Goal: Communication & Community: Answer question/provide support

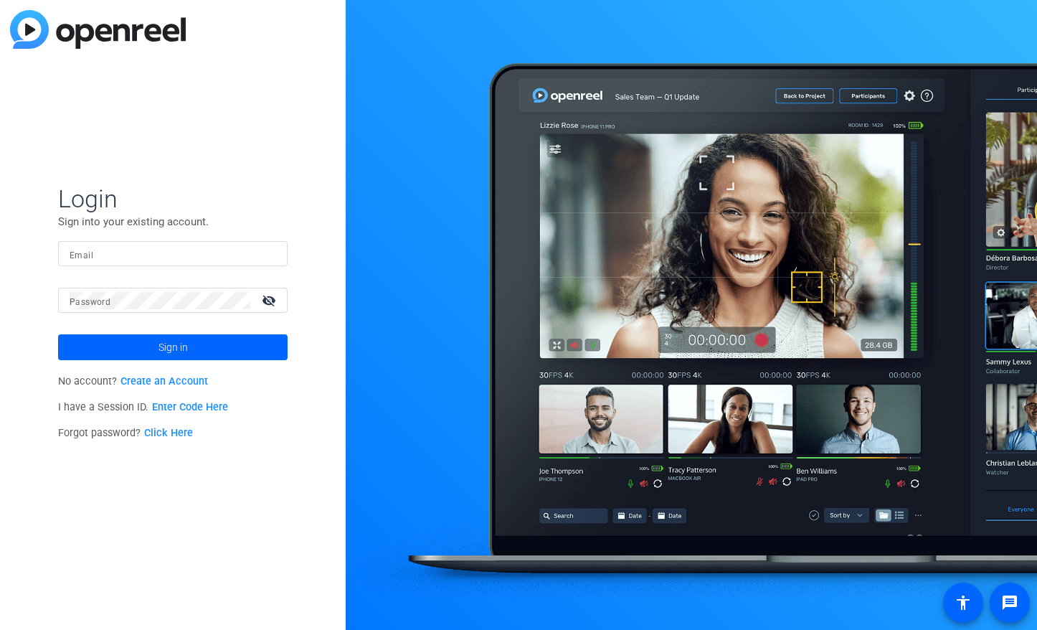
click at [82, 252] on mat-label "Email" at bounding box center [82, 255] width 24 height 10
click at [82, 252] on input "Email" at bounding box center [173, 253] width 207 height 17
type input "m"
type input "h"
type input "i"
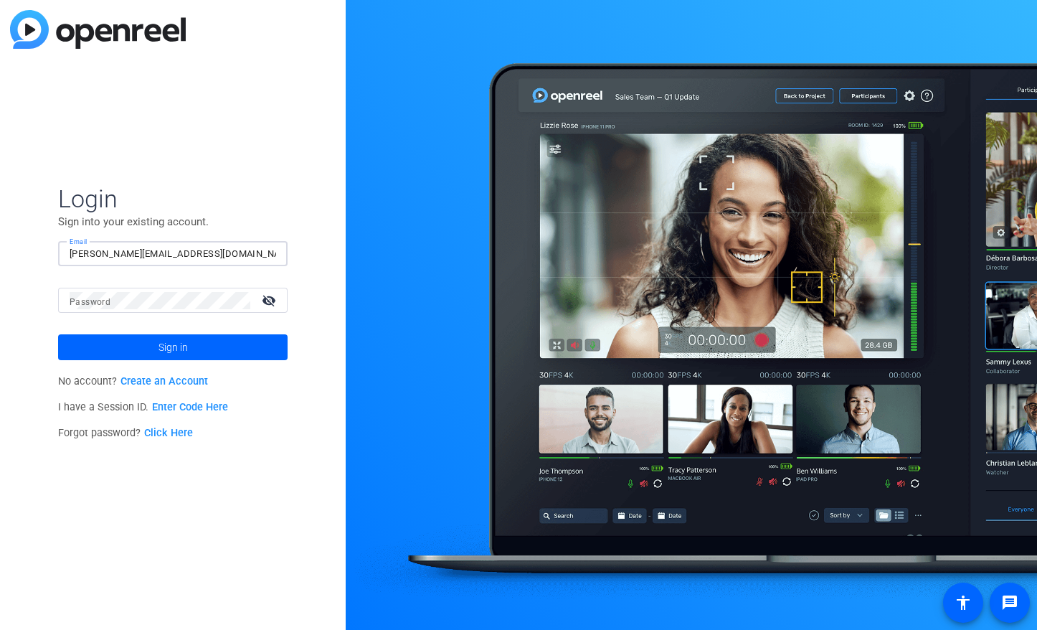
type input "[PERSON_NAME][EMAIL_ADDRESS][DOMAIN_NAME]"
click at [58, 334] on button "Sign in" at bounding box center [173, 347] width 230 height 26
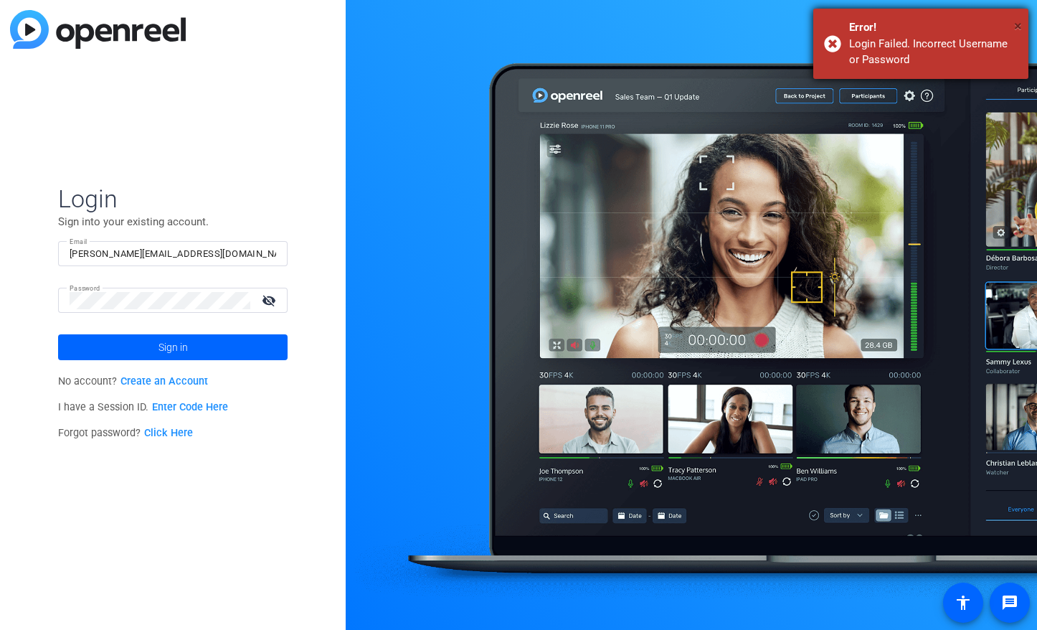
click at [1022, 22] on span "×" at bounding box center [1018, 25] width 8 height 17
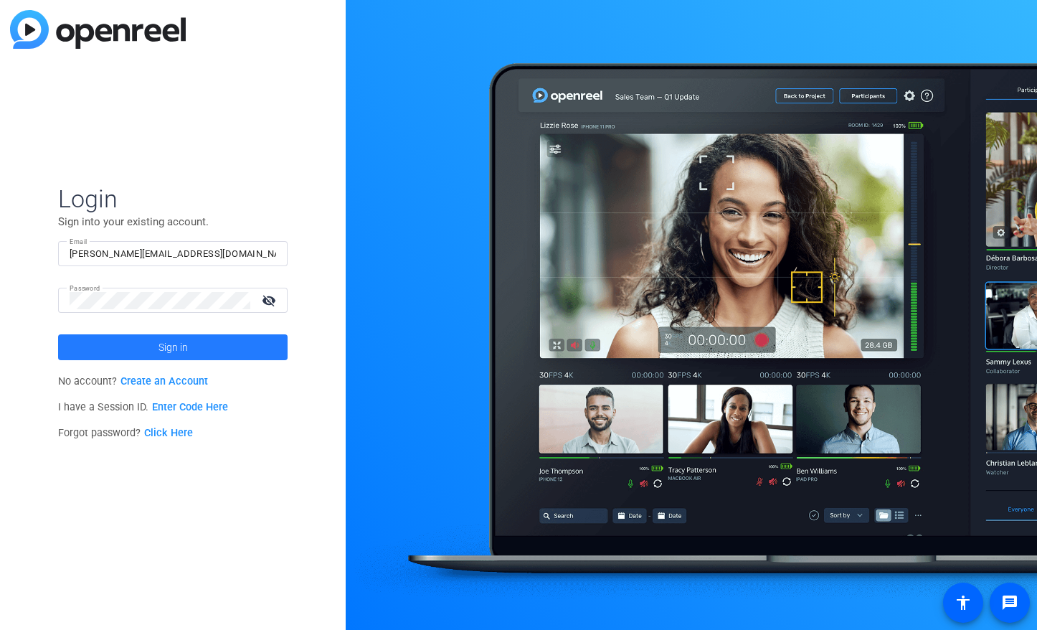
click at [118, 349] on span at bounding box center [173, 347] width 230 height 34
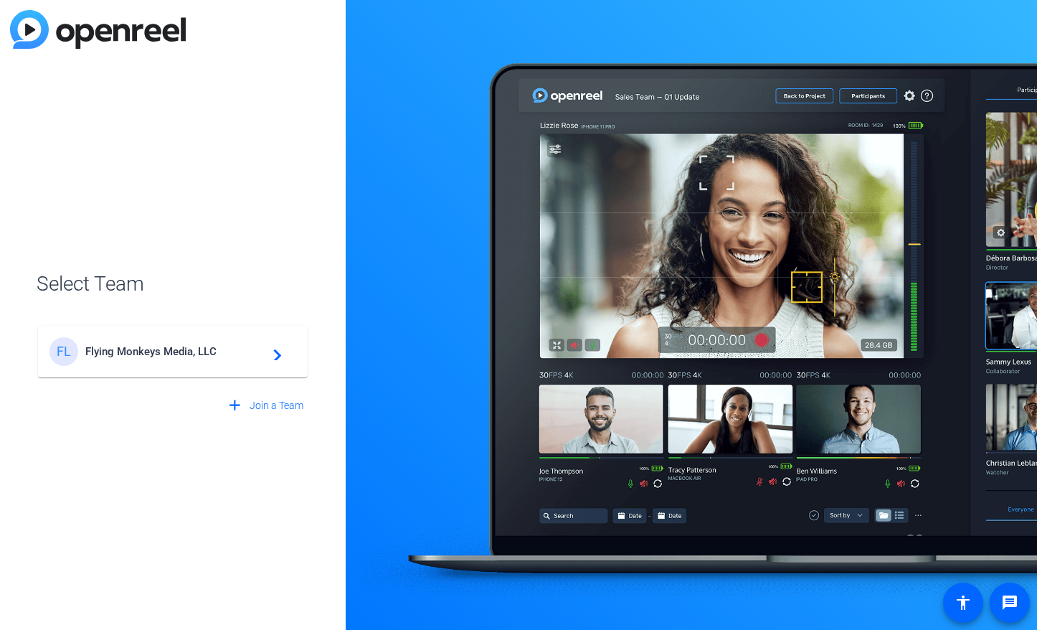
click at [219, 361] on div "FL Flying Monkeys Media, LLC navigate_next" at bounding box center [172, 351] width 247 height 29
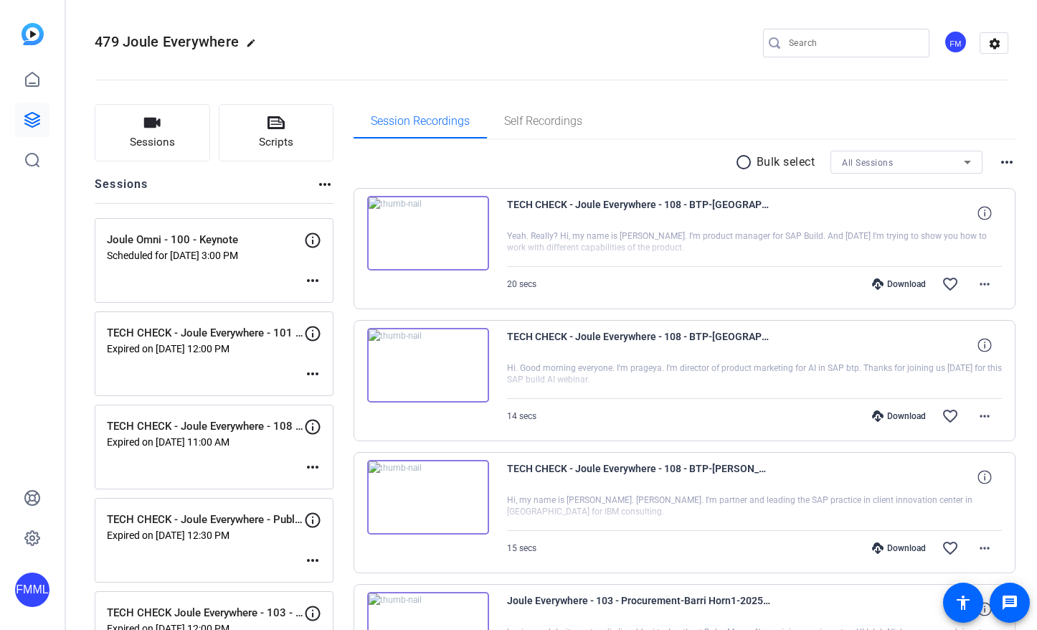
click at [217, 255] on p "Scheduled for [DATE] 3:00 PM" at bounding box center [205, 255] width 197 height 11
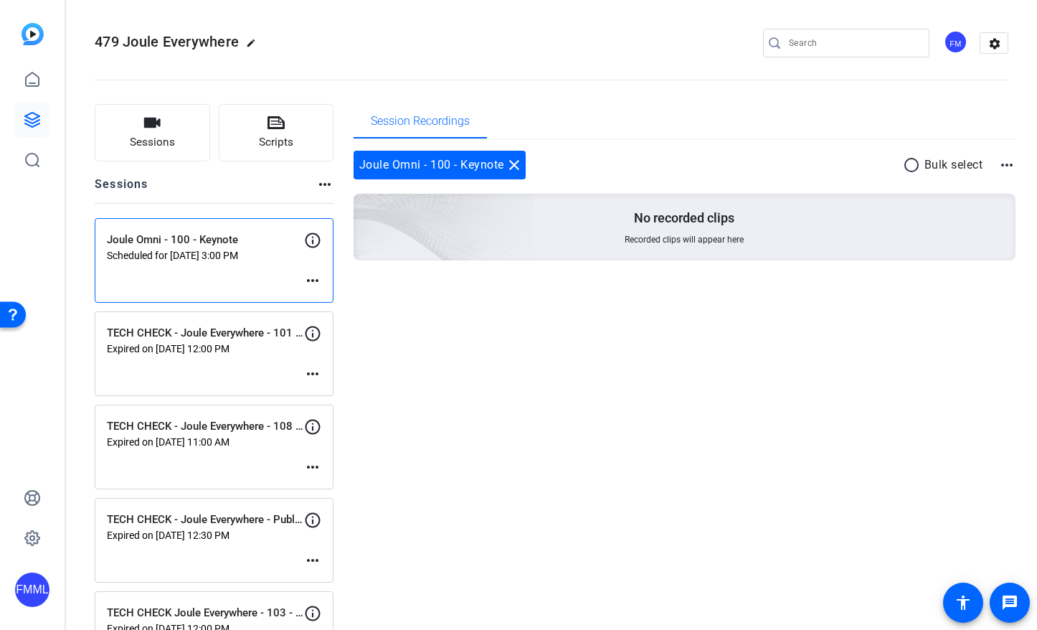
click at [204, 356] on div "TECH CHECK - Joule Everywhere - 101 Public Cloud Expired on [DATE] 12:00 PM mor…" at bounding box center [214, 353] width 239 height 85
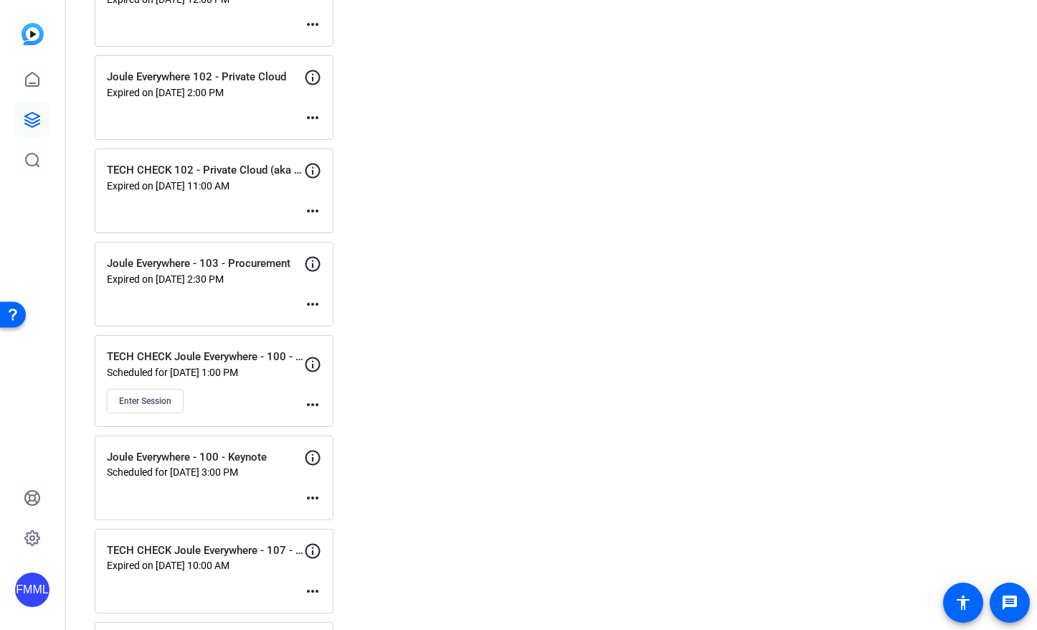
scroll to position [645, 0]
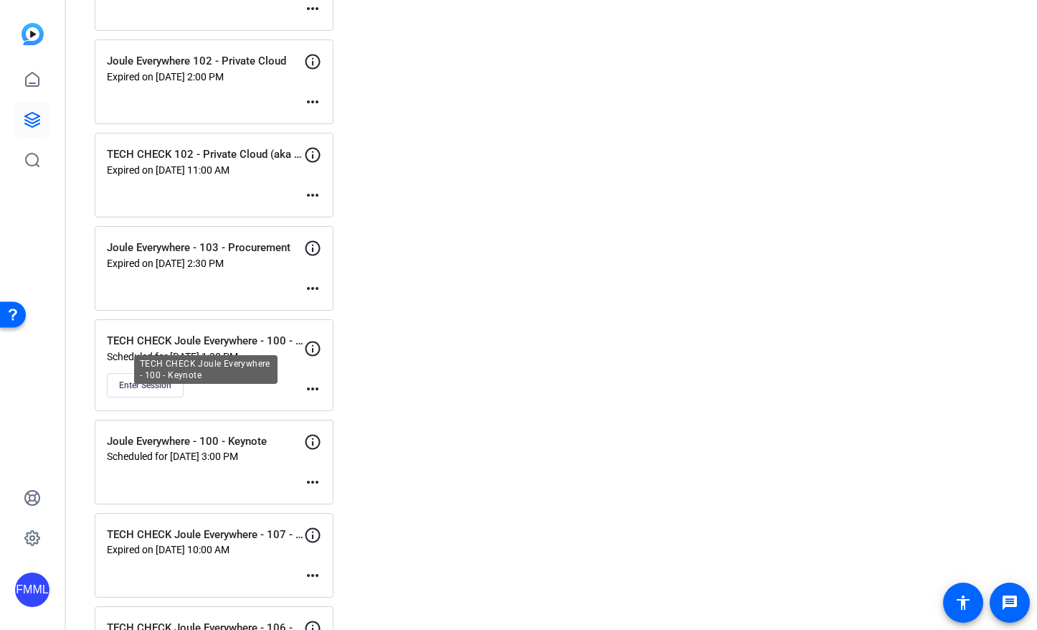
click at [211, 342] on p "TECH CHECK Joule Everywhere - 100 - Keynote" at bounding box center [205, 341] width 197 height 16
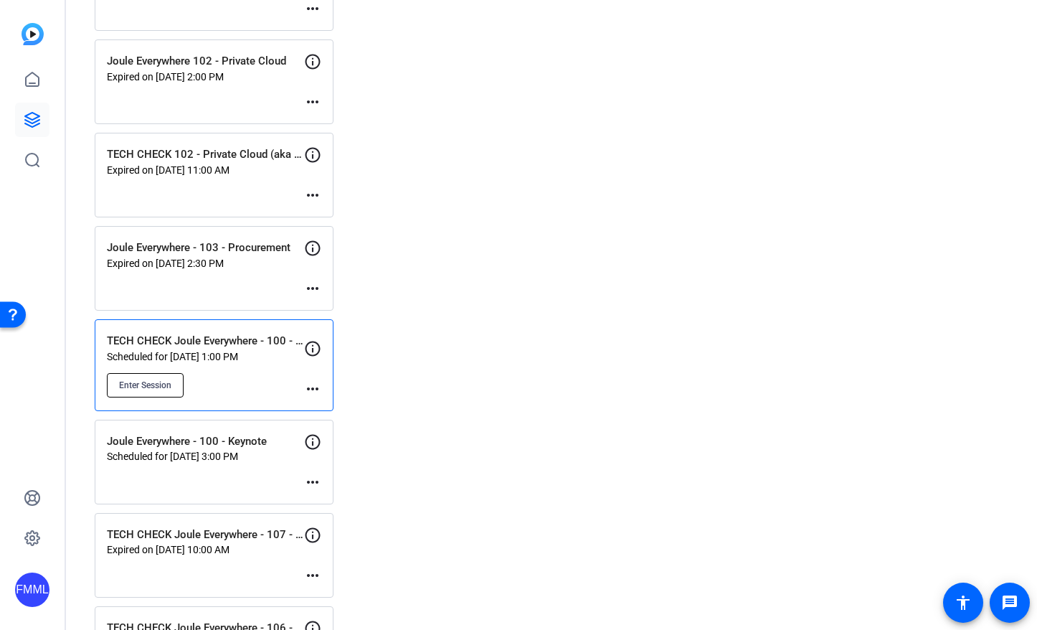
click at [149, 390] on button "Enter Session" at bounding box center [145, 385] width 77 height 24
click at [156, 386] on span "Enter Session" at bounding box center [145, 384] width 52 height 11
click at [307, 392] on mat-icon "more_horiz" at bounding box center [312, 388] width 17 height 17
click at [336, 405] on span "Edit Session" at bounding box center [348, 409] width 65 height 17
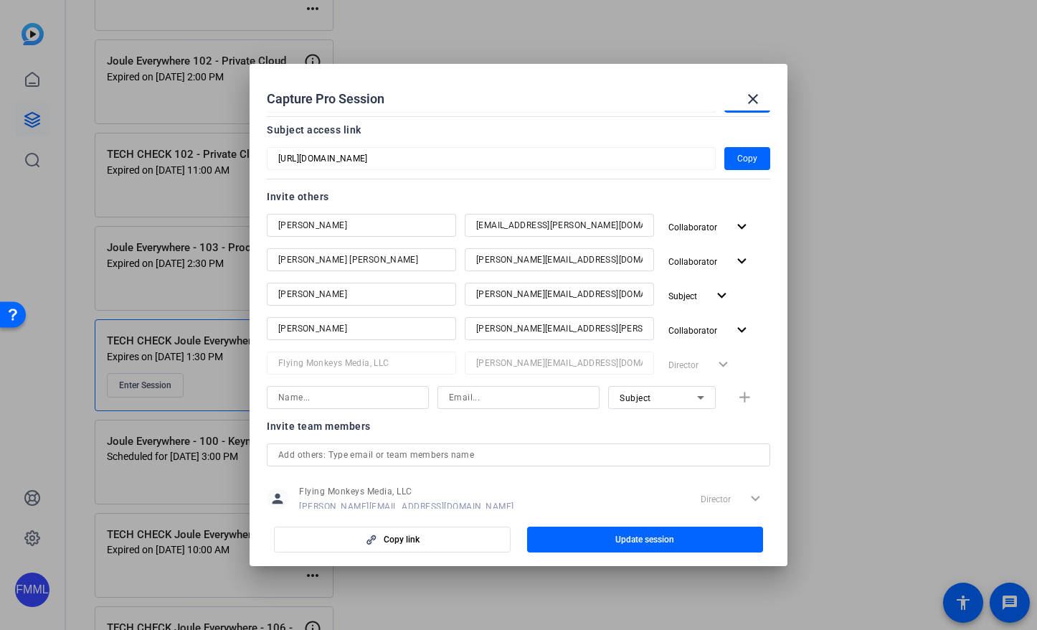
scroll to position [295, 0]
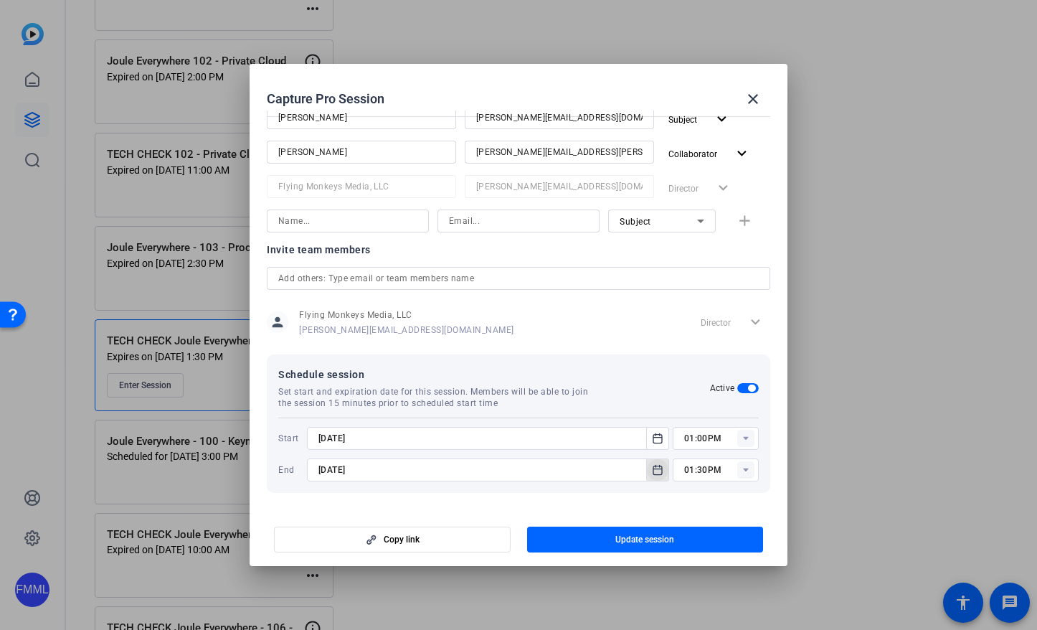
click at [654, 473] on icon "Open calendar" at bounding box center [658, 469] width 9 height 9
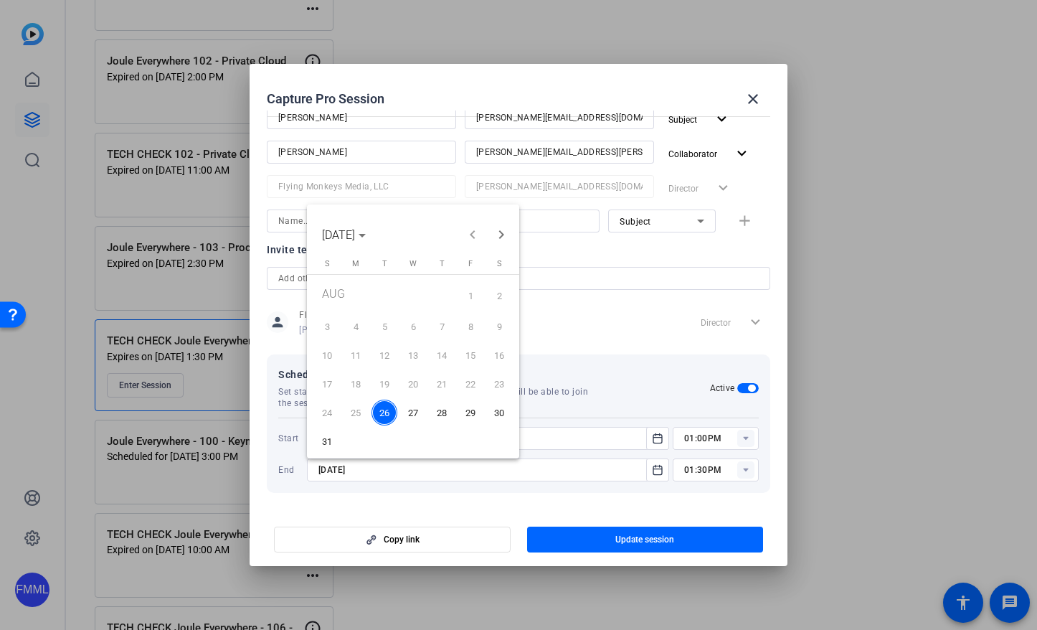
click at [472, 414] on span "29" at bounding box center [471, 413] width 26 height 26
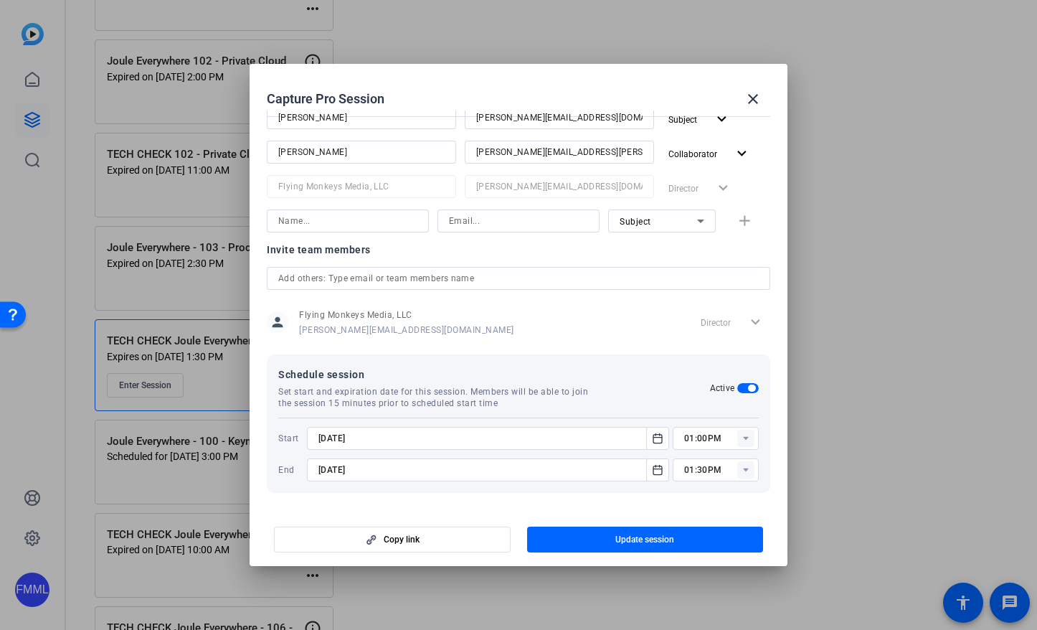
type input "[DATE]"
click at [657, 439] on icon "Open calendar" at bounding box center [657, 438] width 11 height 17
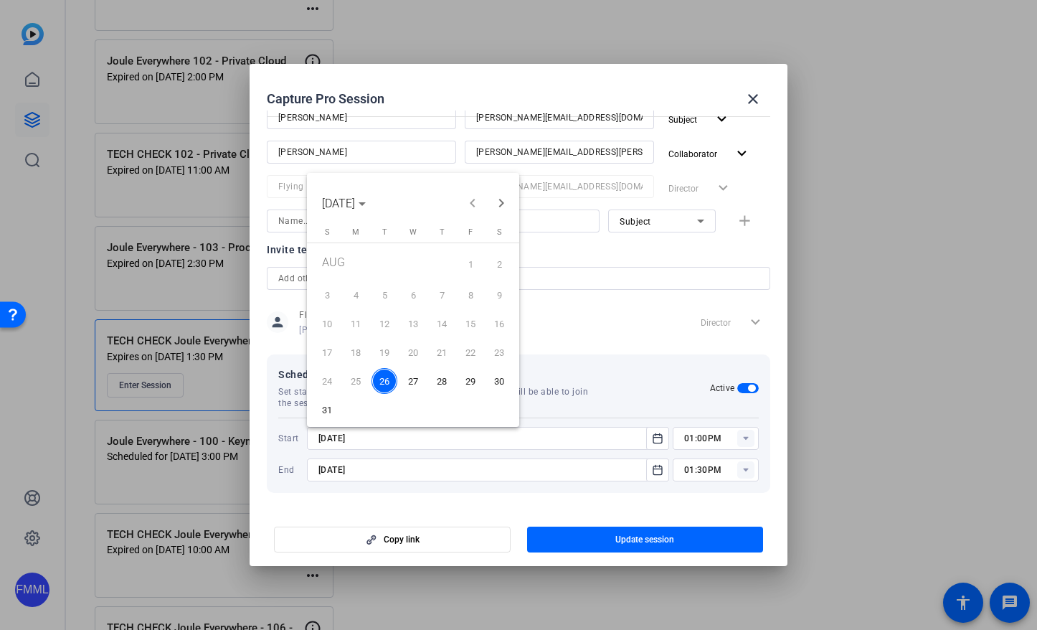
click at [471, 375] on span "29" at bounding box center [471, 381] width 26 height 26
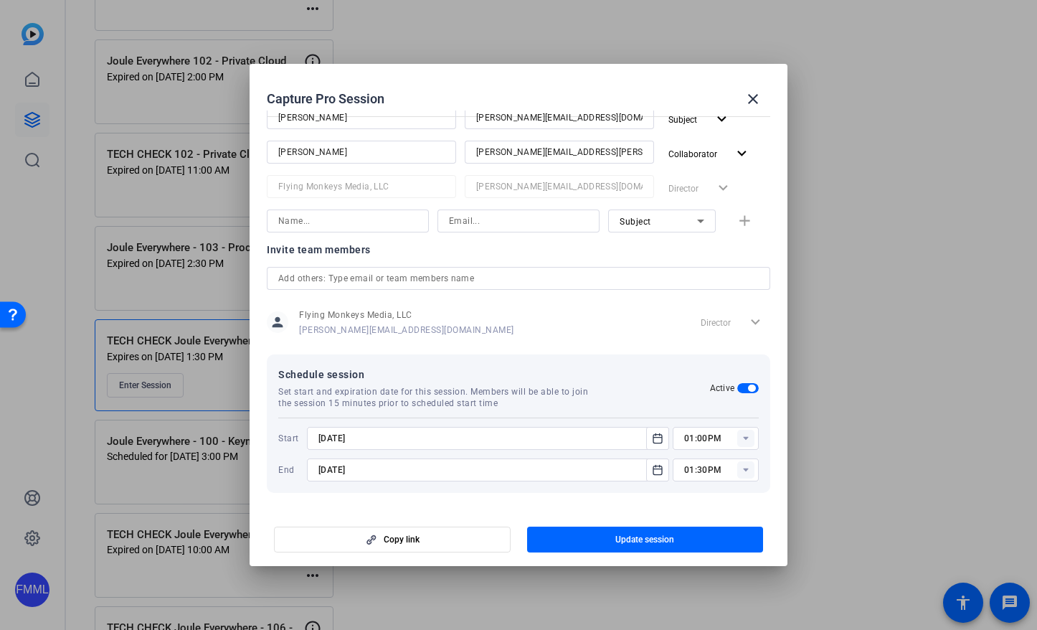
type input "[DATE]"
click at [627, 539] on span "Update session" at bounding box center [644, 539] width 59 height 11
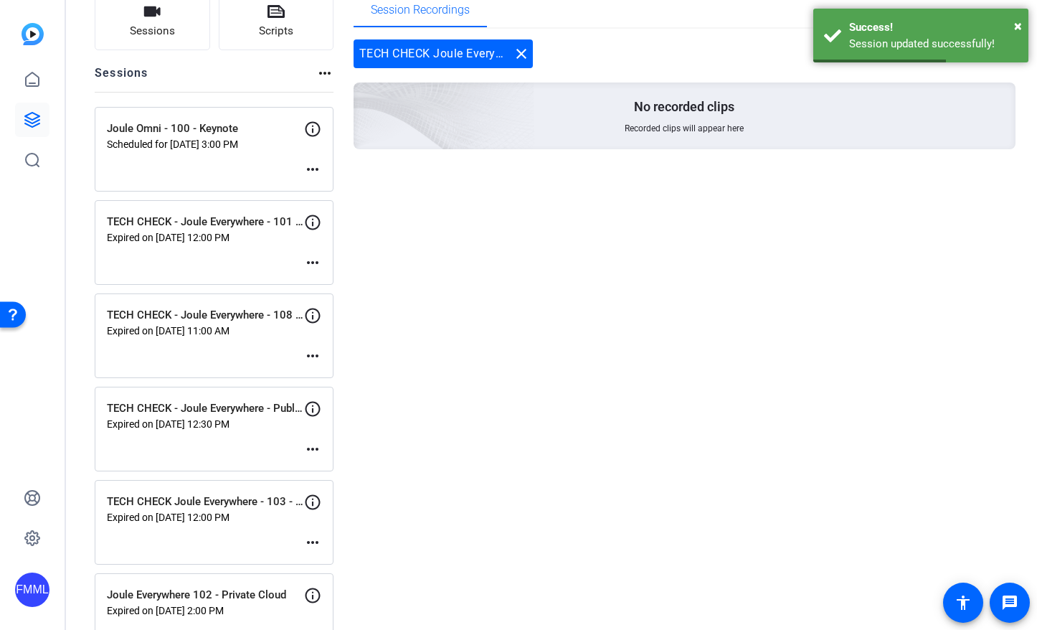
scroll to position [0, 0]
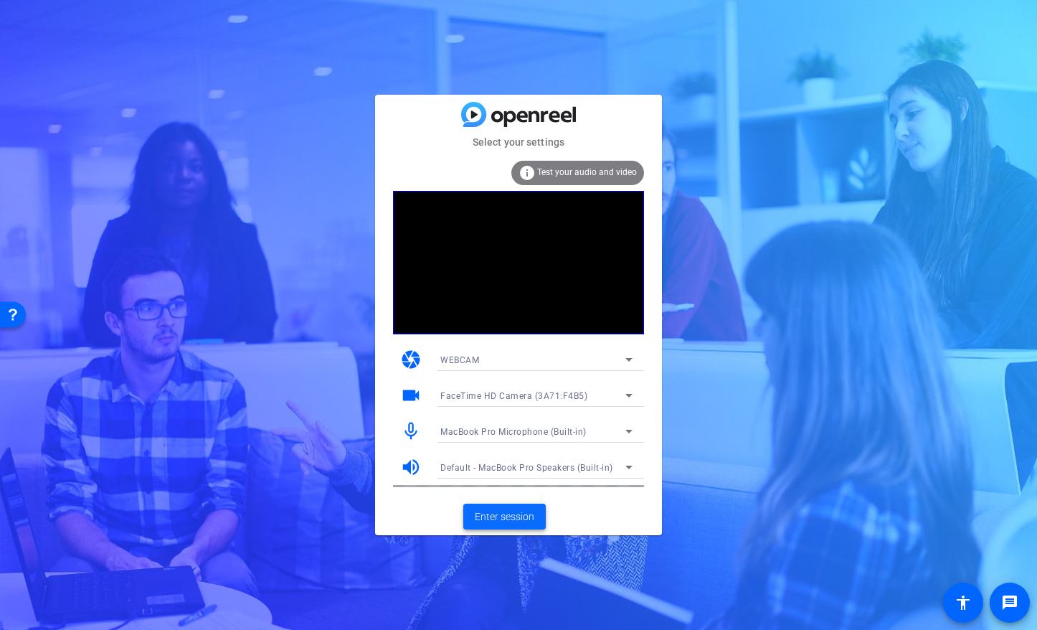
click at [513, 511] on span "Enter session" at bounding box center [505, 516] width 60 height 15
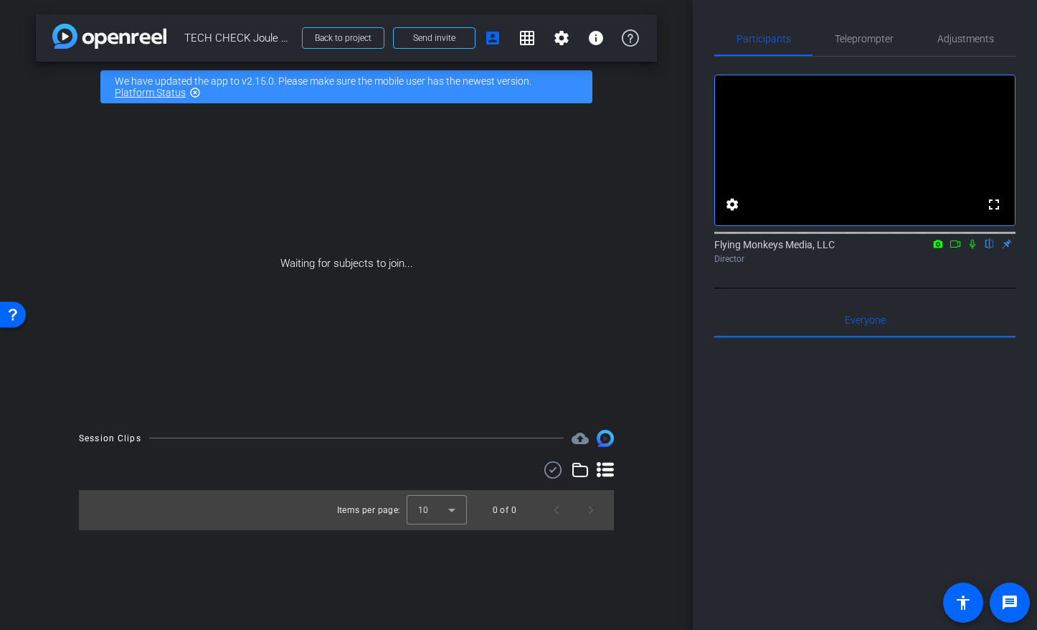
click at [957, 249] on icon at bounding box center [955, 244] width 11 height 10
click at [989, 249] on icon at bounding box center [989, 244] width 11 height 10
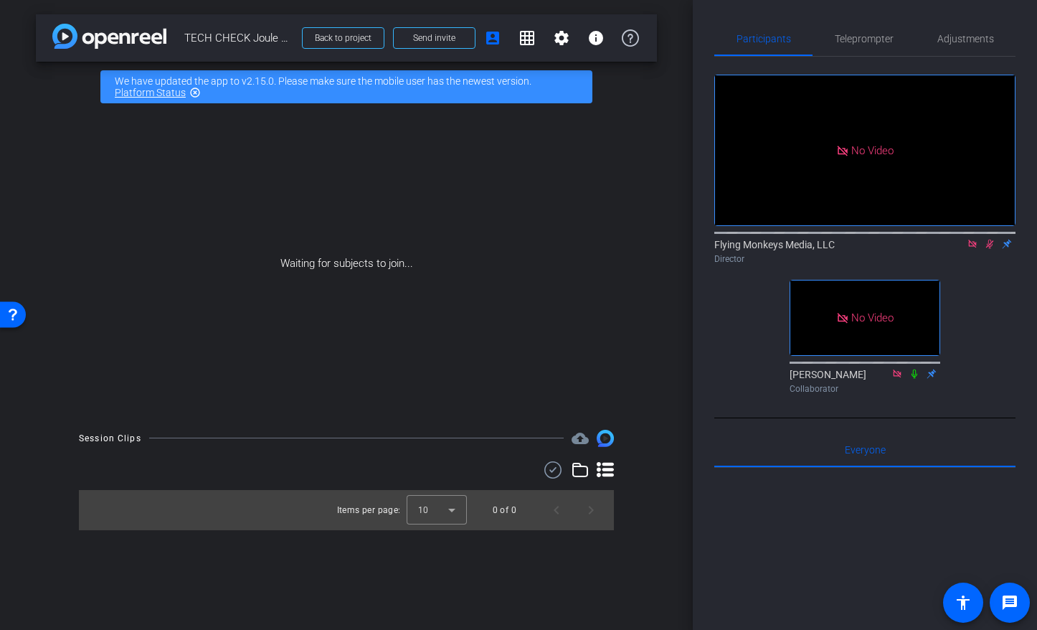
click at [972, 247] on icon at bounding box center [972, 244] width 8 height 8
click at [972, 249] on icon at bounding box center [972, 244] width 11 height 10
click at [196, 93] on mat-icon "highlight_off" at bounding box center [194, 92] width 11 height 11
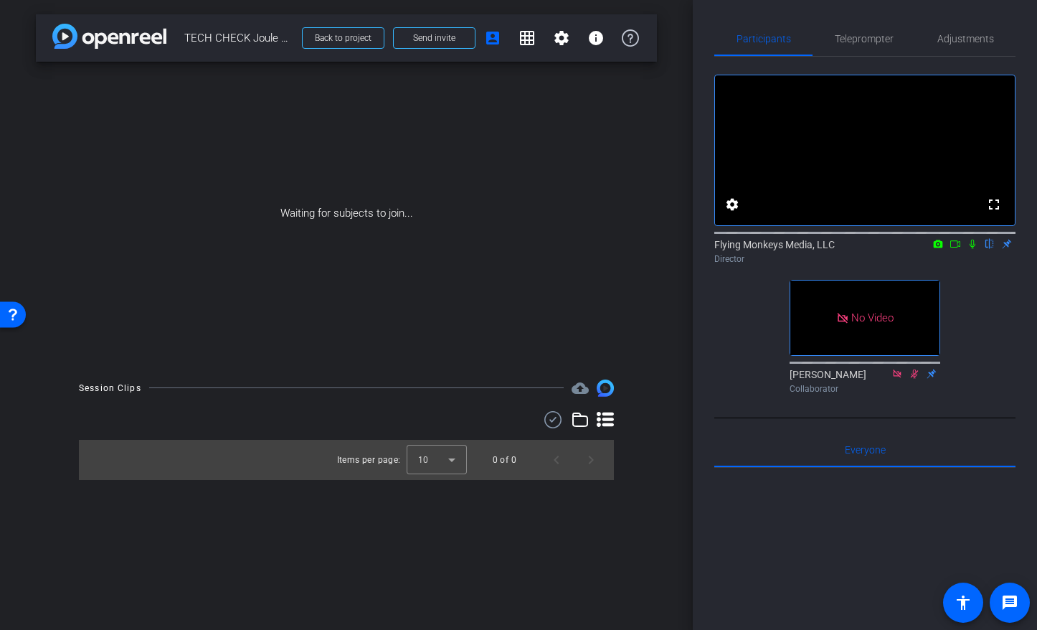
click at [956, 249] on icon at bounding box center [955, 244] width 11 height 10
click at [988, 249] on icon at bounding box center [989, 244] width 11 height 10
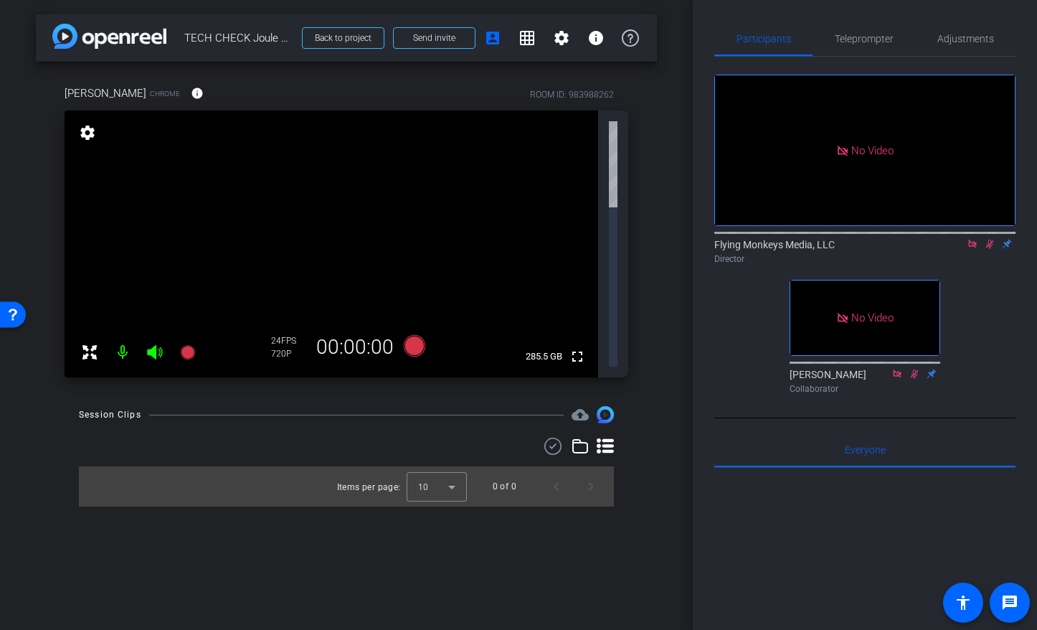
click at [969, 249] on icon at bounding box center [972, 244] width 11 height 10
click at [971, 249] on icon at bounding box center [972, 244] width 11 height 10
click at [664, 220] on div "arrow_back TECH CHECK Joule Everywhere - 100 - Keynote Back to project Send inv…" at bounding box center [346, 315] width 693 height 630
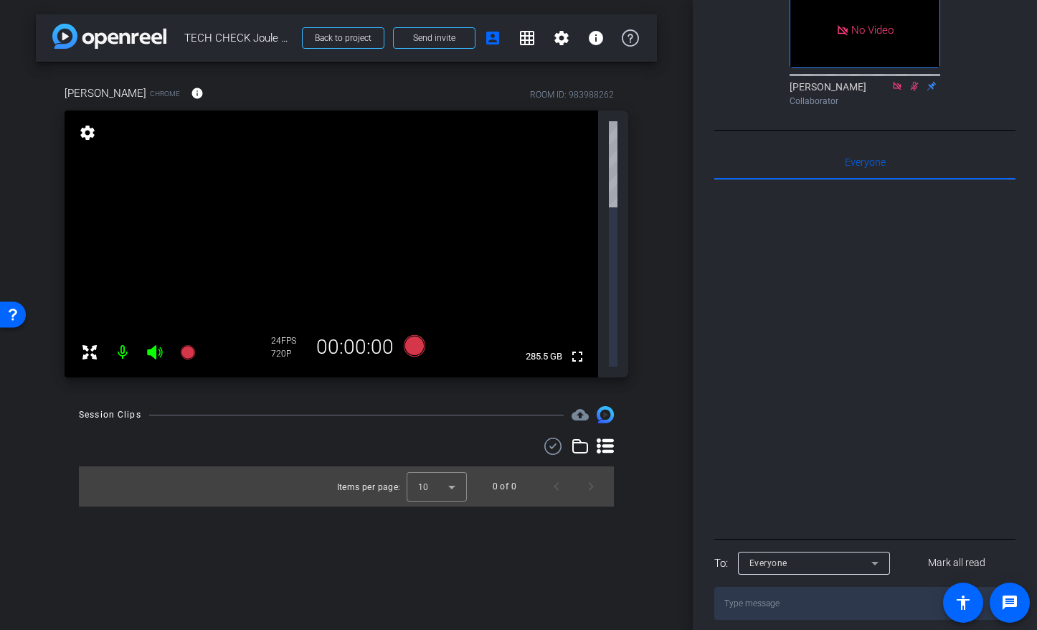
scroll to position [327, 0]
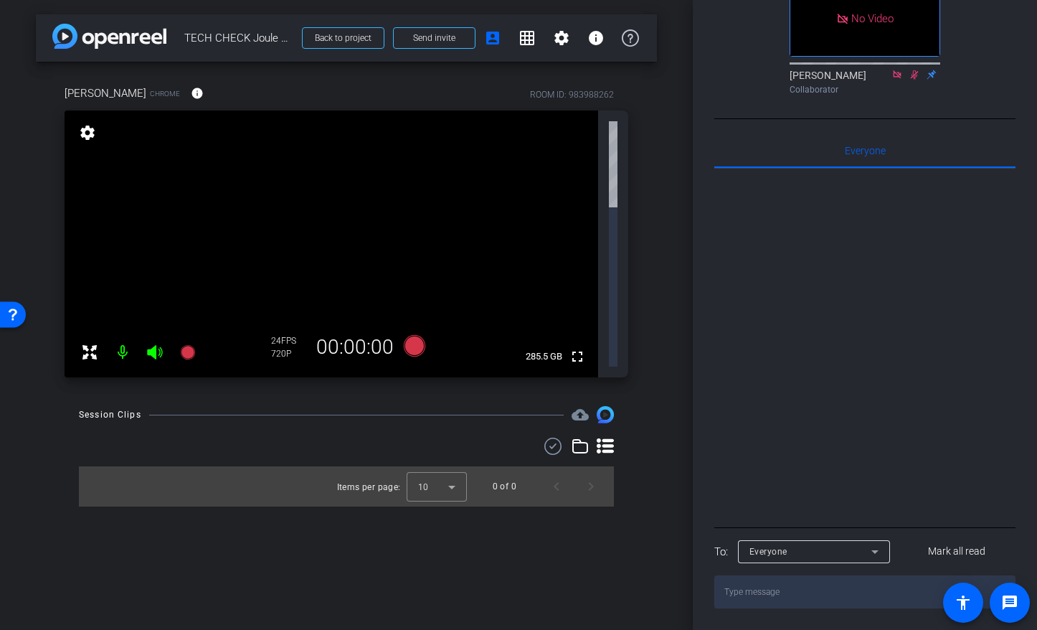
click at [813, 586] on textarea at bounding box center [864, 591] width 301 height 33
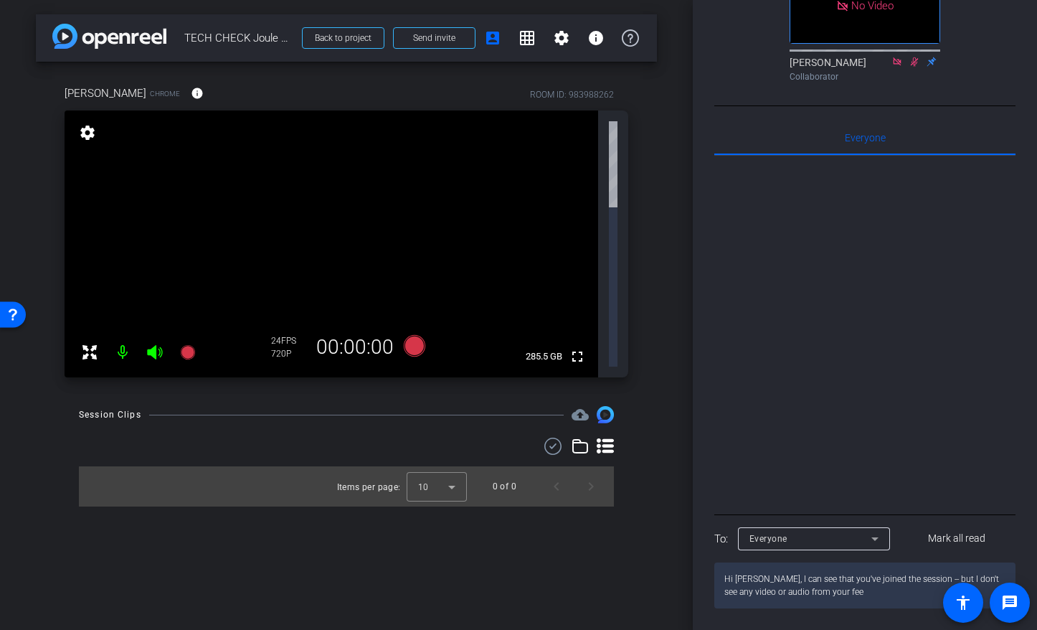
type textarea "Hi Victor, I can see that you've joined the session -- but I don't see any vide…"
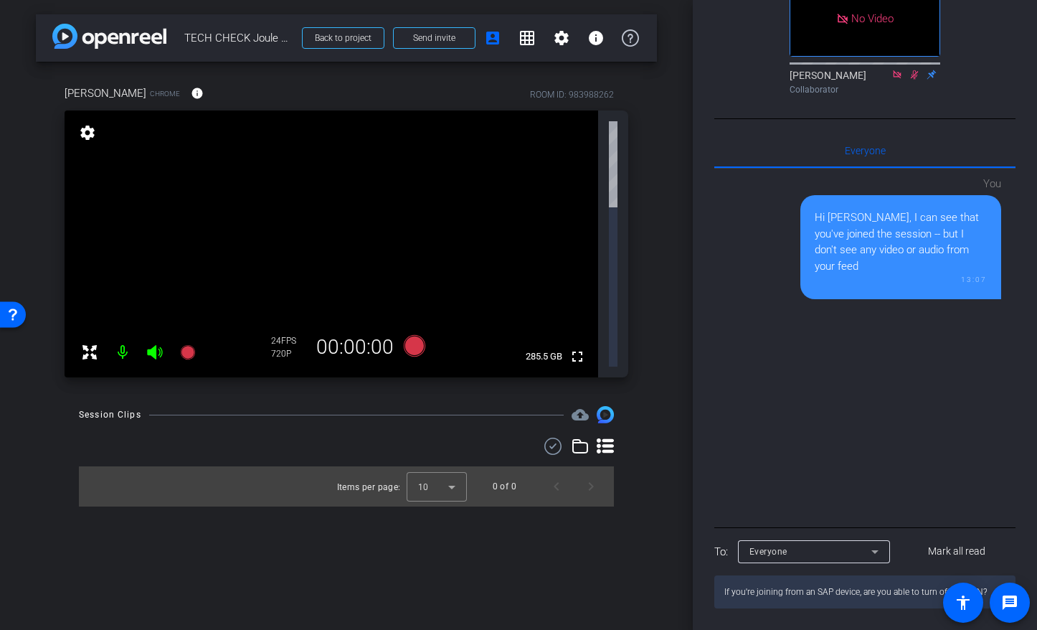
type textarea "If you're joining from an SAP device, are you able to turn off the VPN?"
click at [912, 595] on textarea "If you're joining from an SAP device, are you able to turn off the VPN?" at bounding box center [864, 591] width 301 height 33
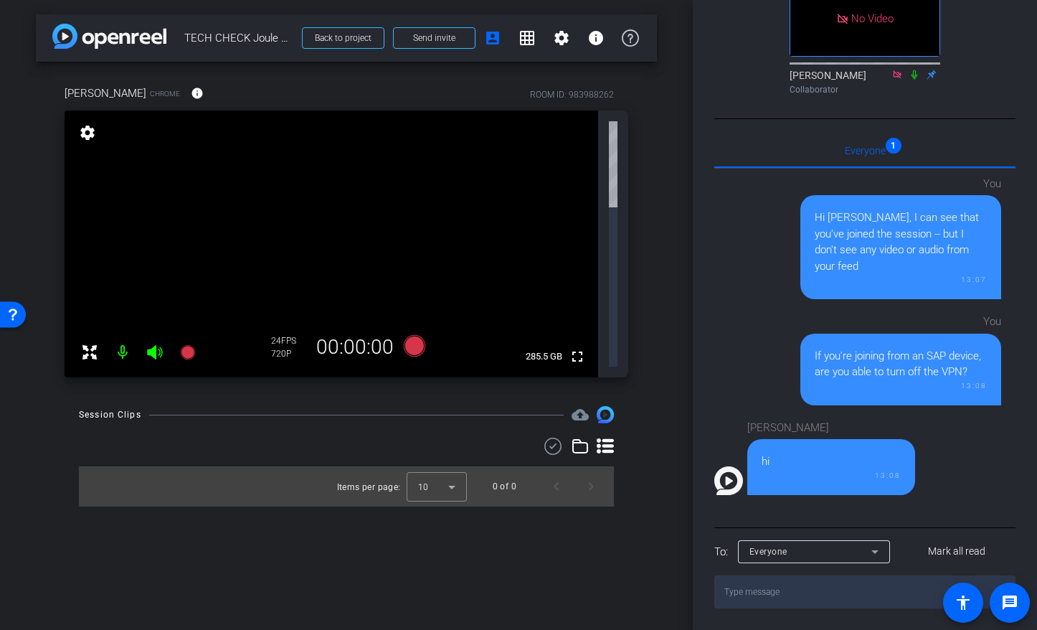
click at [762, 600] on textarea at bounding box center [864, 591] width 301 height 33
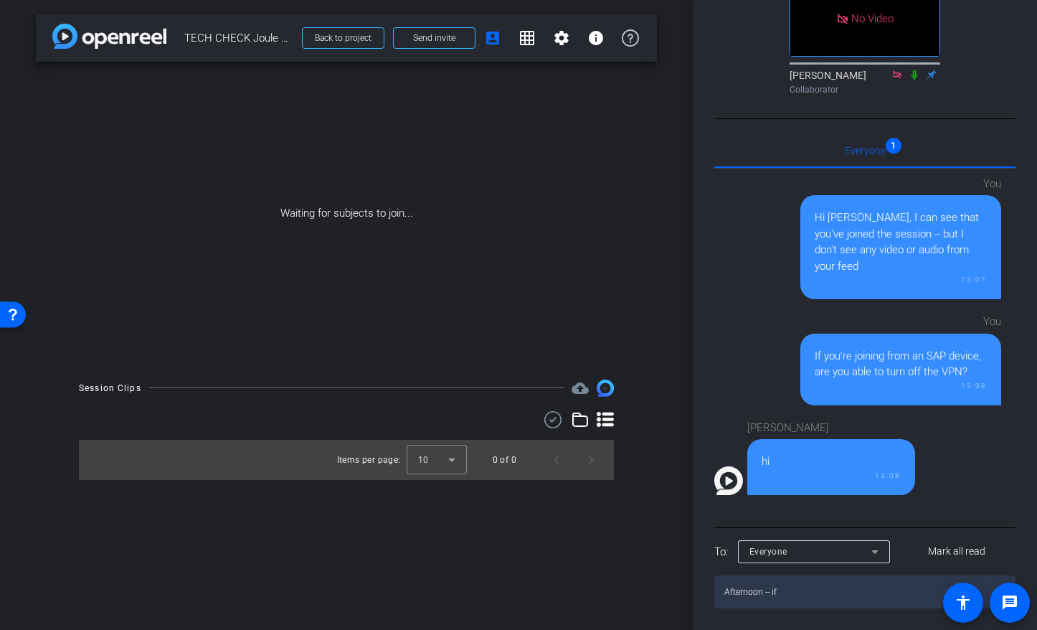
type textarea "Afternoon -- if"
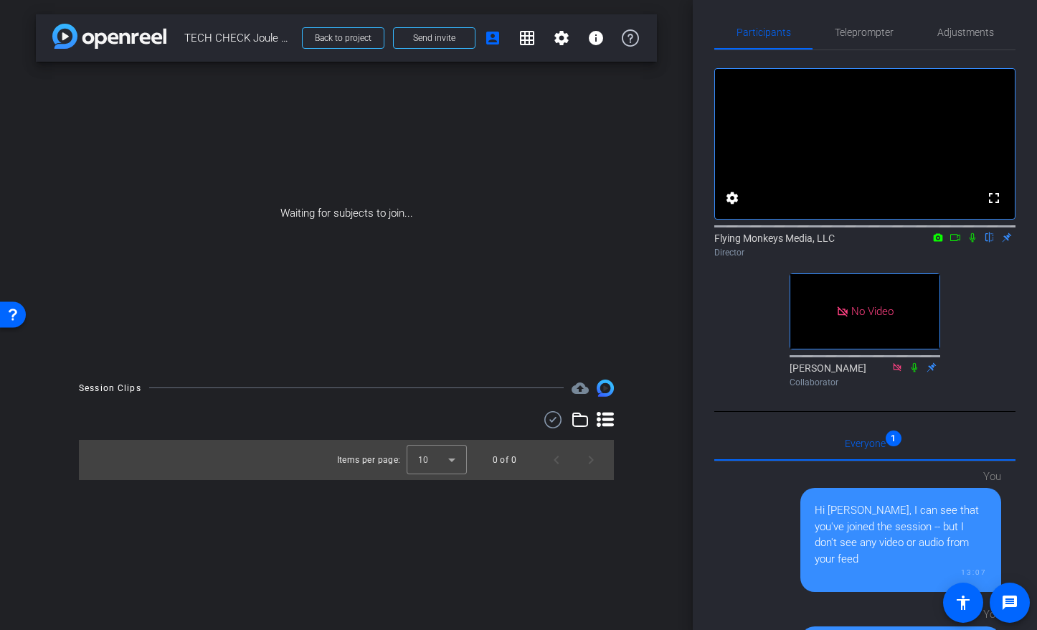
scroll to position [0, 0]
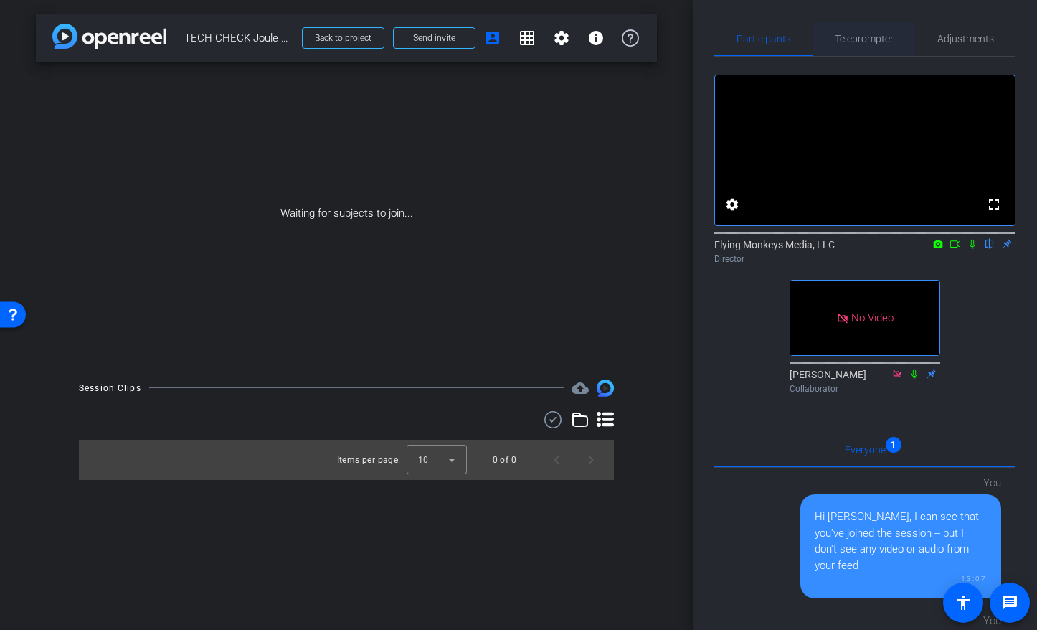
click at [843, 34] on span "Teleprompter" at bounding box center [864, 39] width 59 height 10
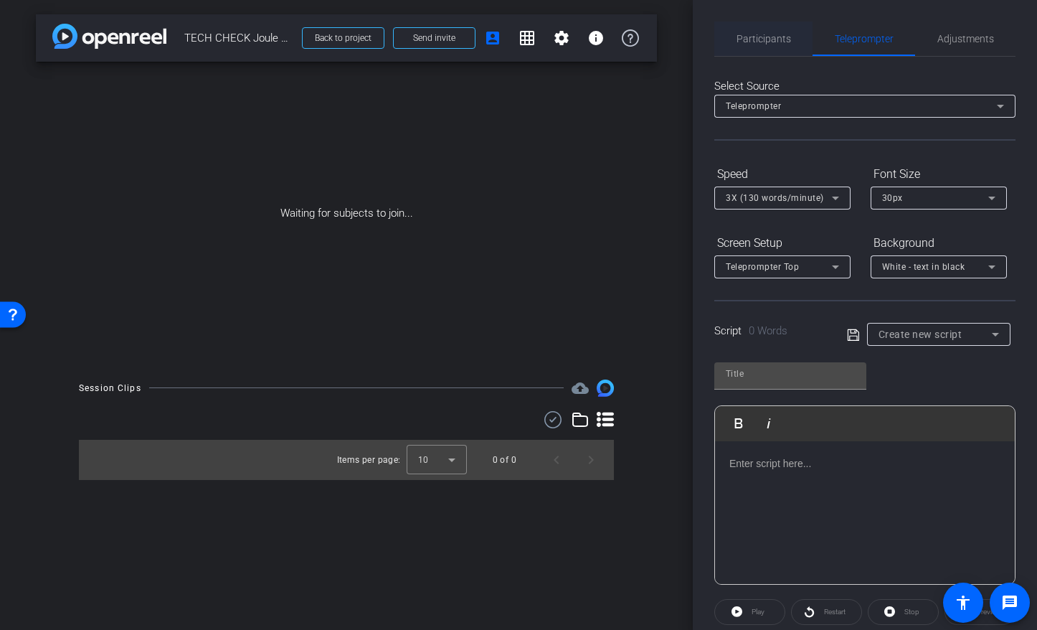
click at [761, 34] on span "Participants" at bounding box center [764, 39] width 55 height 10
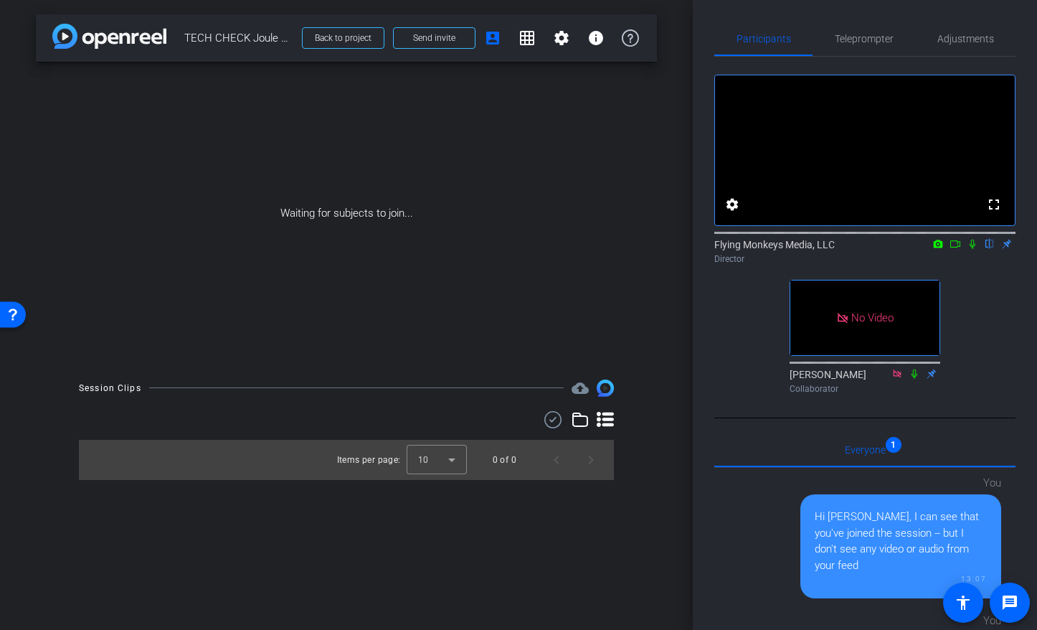
click at [696, 143] on div "Participants Teleprompter Adjustments fullscreen settings Flying Monkeys Media,…" at bounding box center [865, 315] width 344 height 630
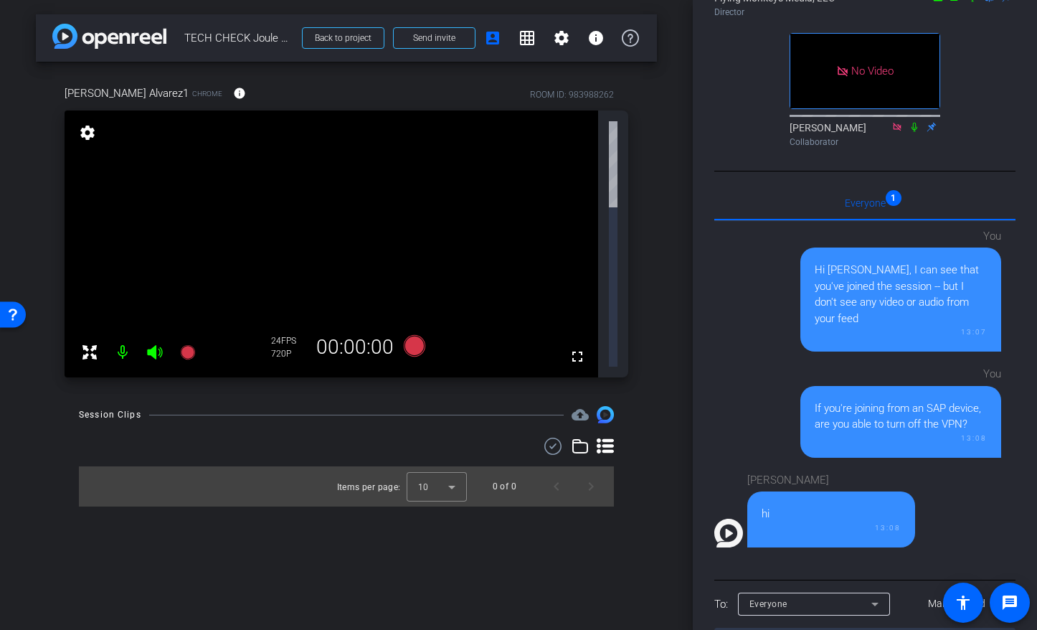
scroll to position [351, 0]
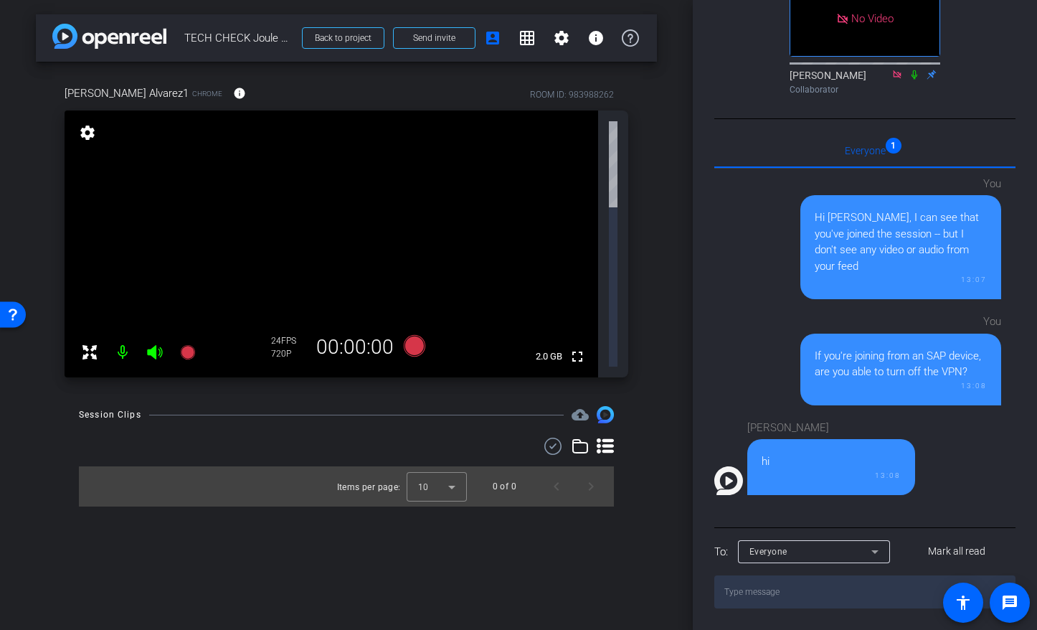
click at [740, 600] on textarea at bounding box center [864, 591] width 301 height 33
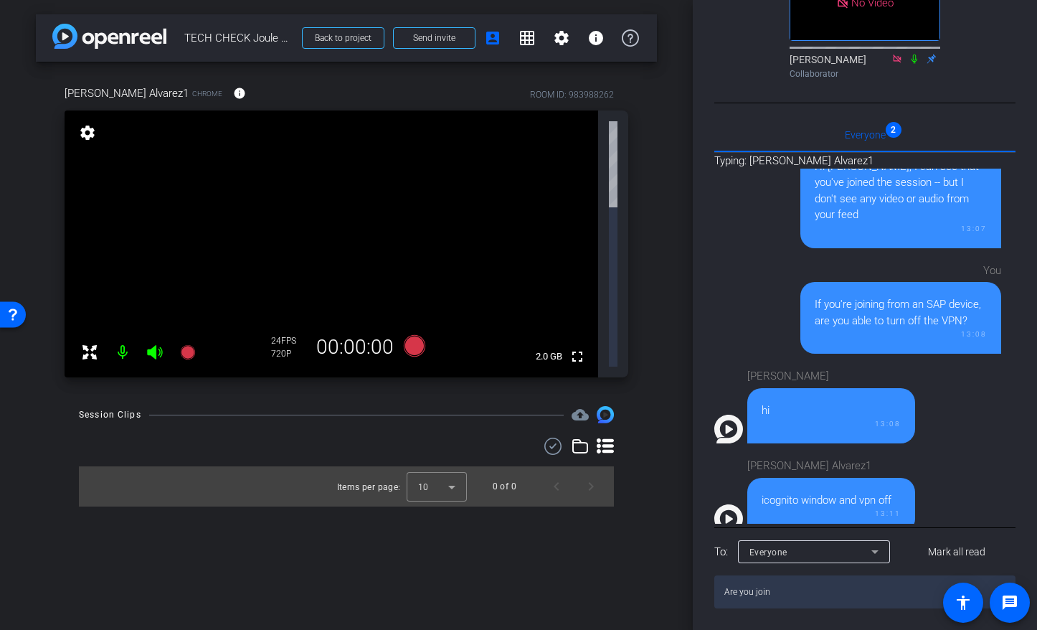
scroll to position [141, 0]
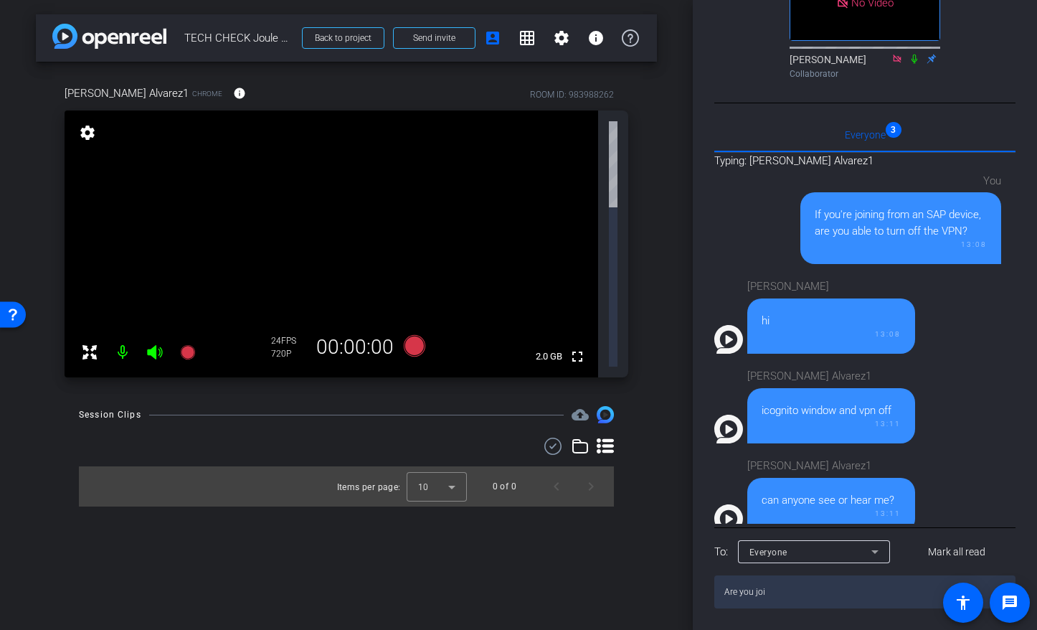
type textarea "H"
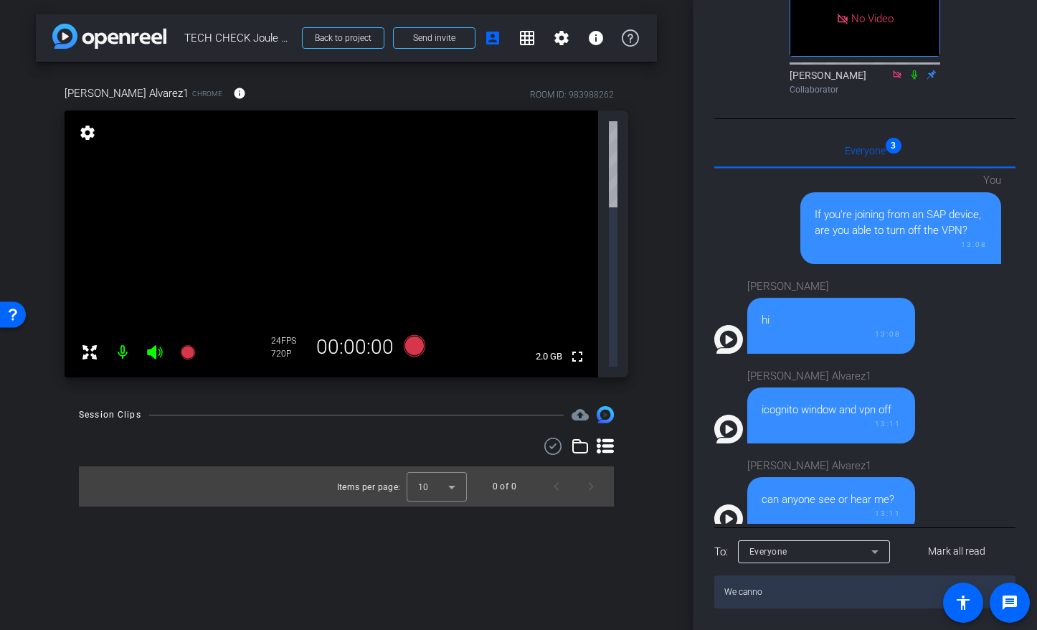
type textarea "We cannot"
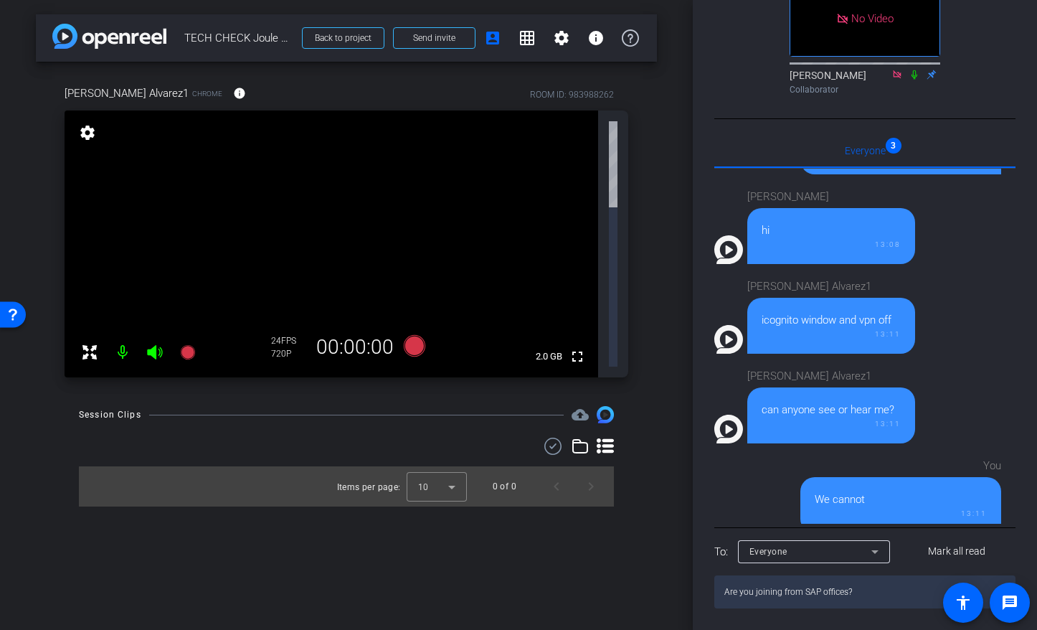
type textarea "Are you joining from SAP offices?"
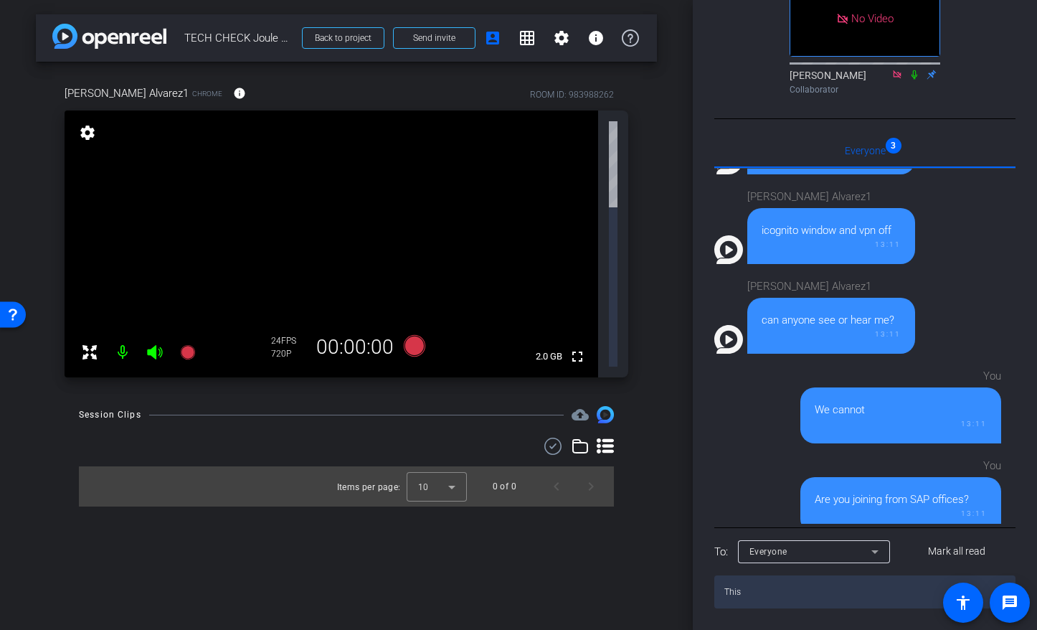
type textarea "This"
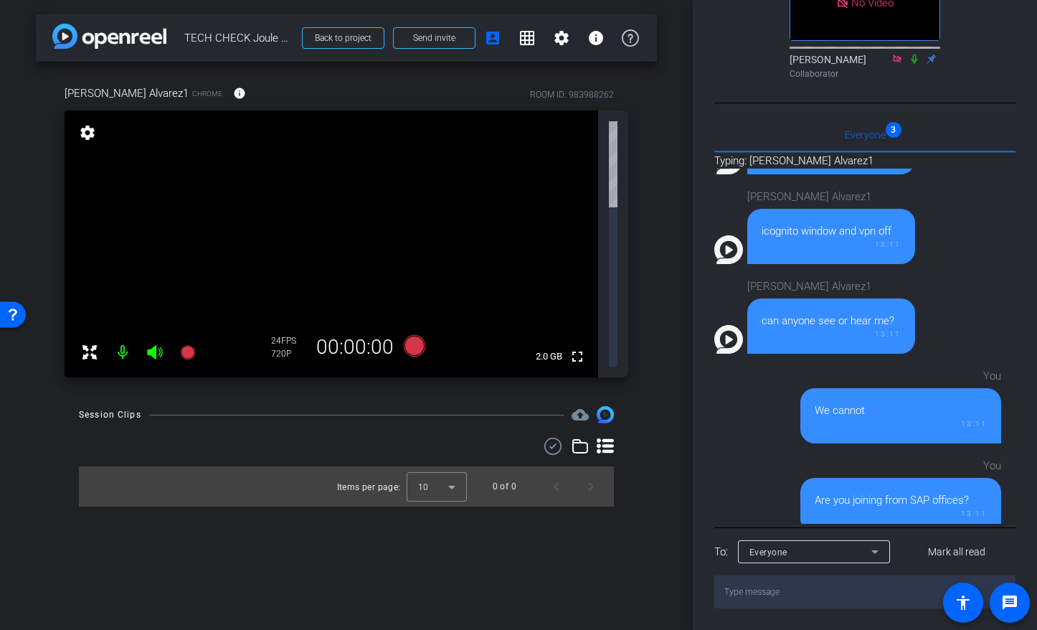
scroll to position [410, 0]
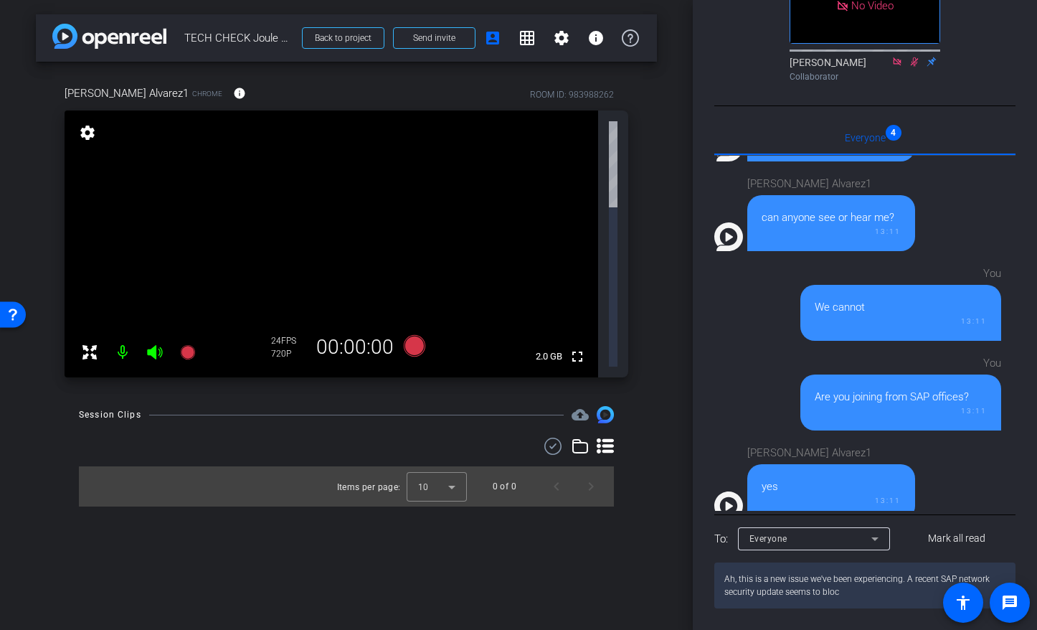
click at [883, 606] on textarea "Ah, this is a new issue we've been experiencing. A recent SAP network security …" at bounding box center [864, 585] width 301 height 46
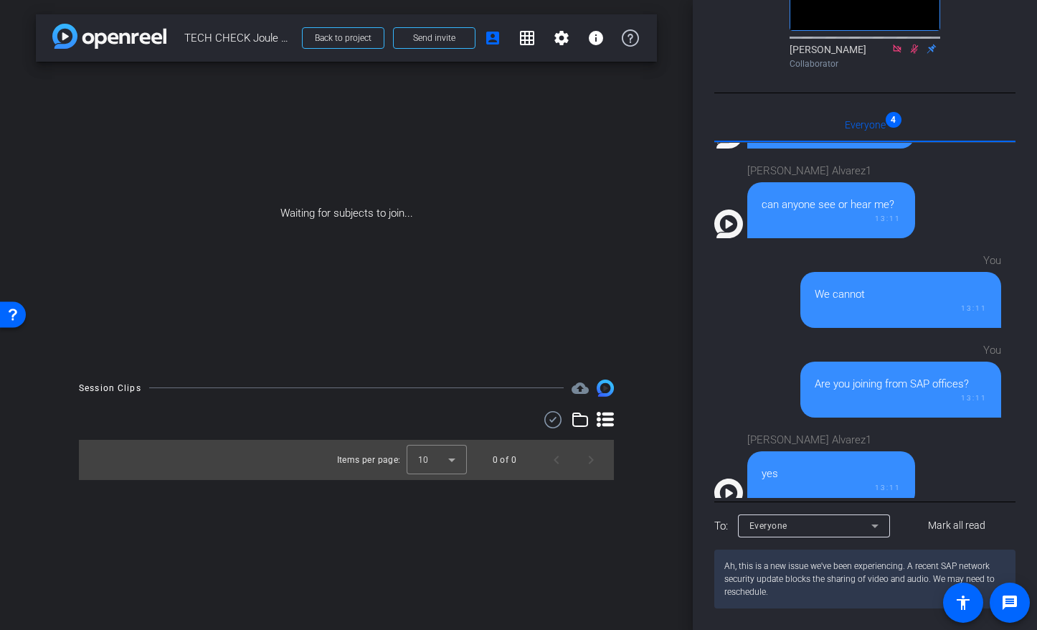
type textarea "Ah, this is a new issue we've been experiencing. A recent SAP network security …"
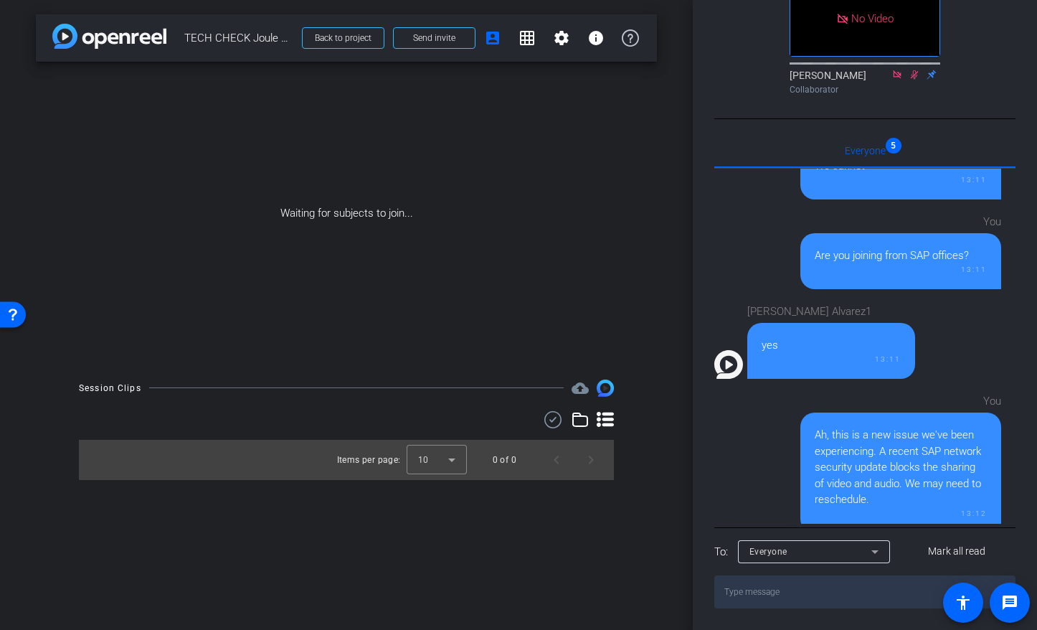
scroll to position [654, 0]
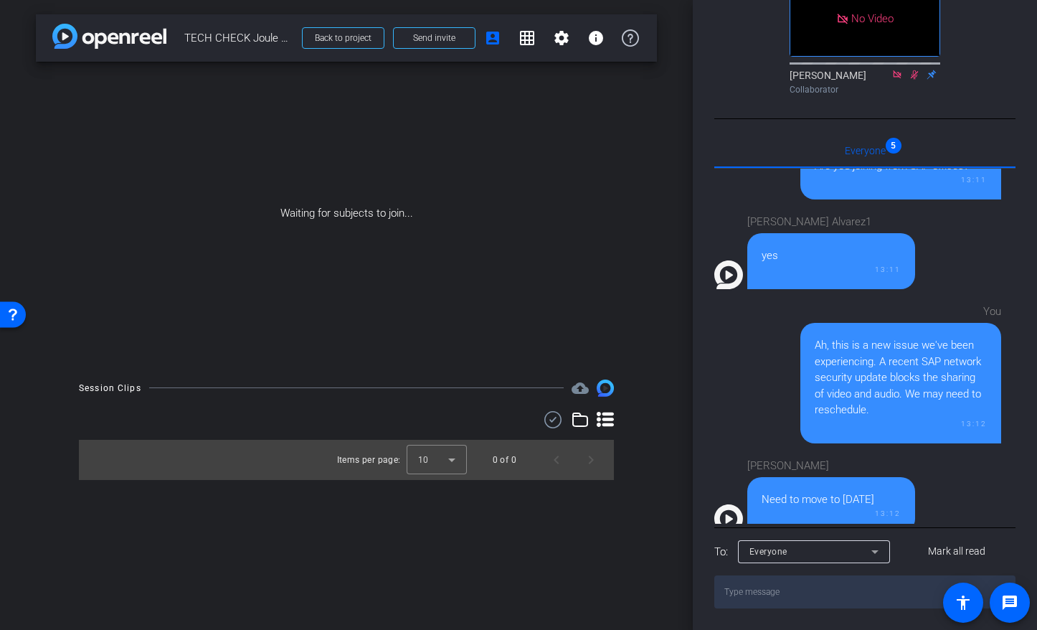
click at [777, 604] on textarea at bounding box center [864, 591] width 301 height 33
type textarea "Sounds good. Thank you for confirming."
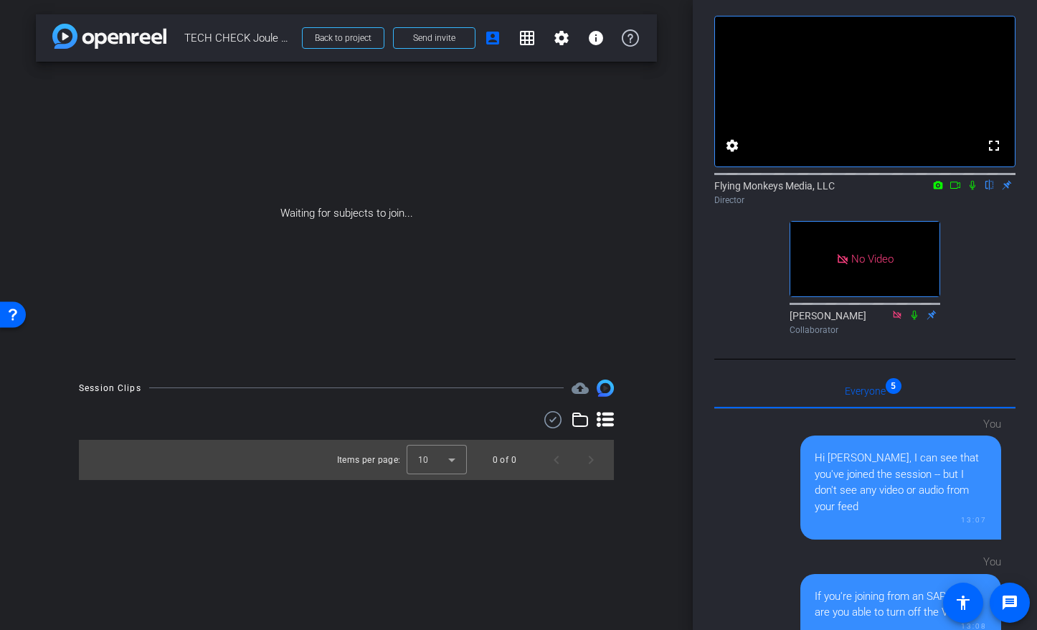
scroll to position [0, 0]
